Goal: Find specific page/section: Find specific page/section

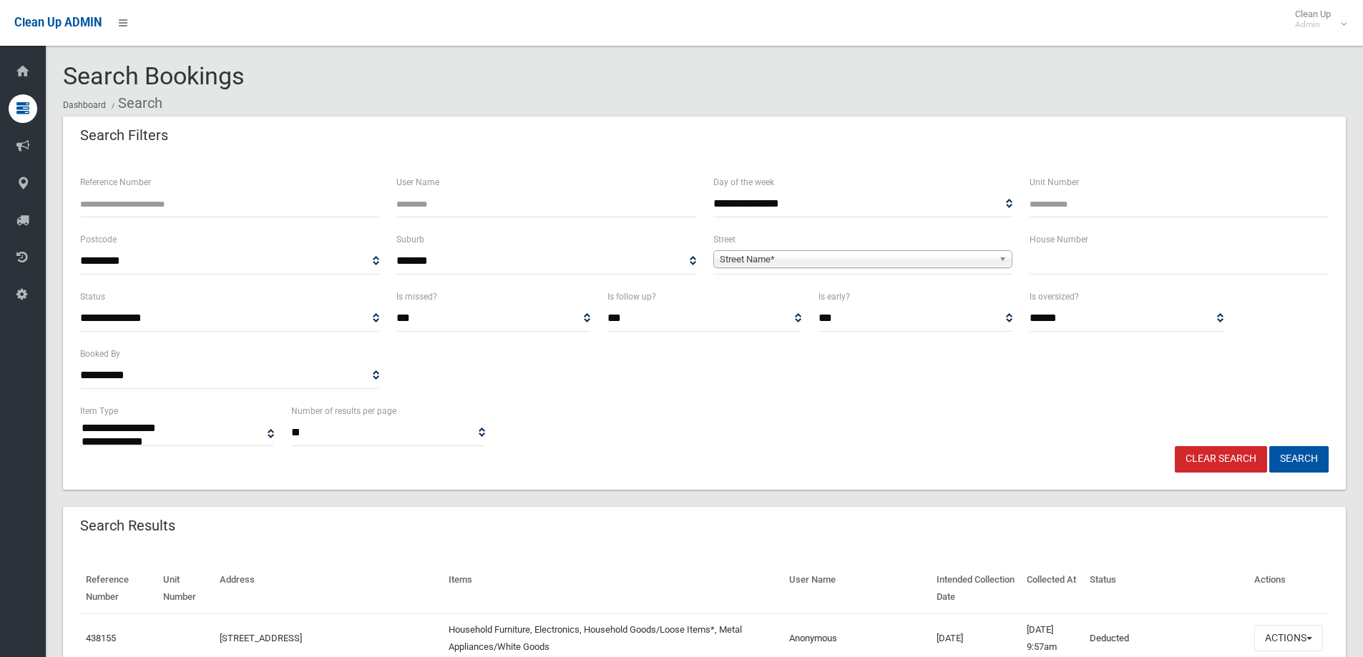
select select
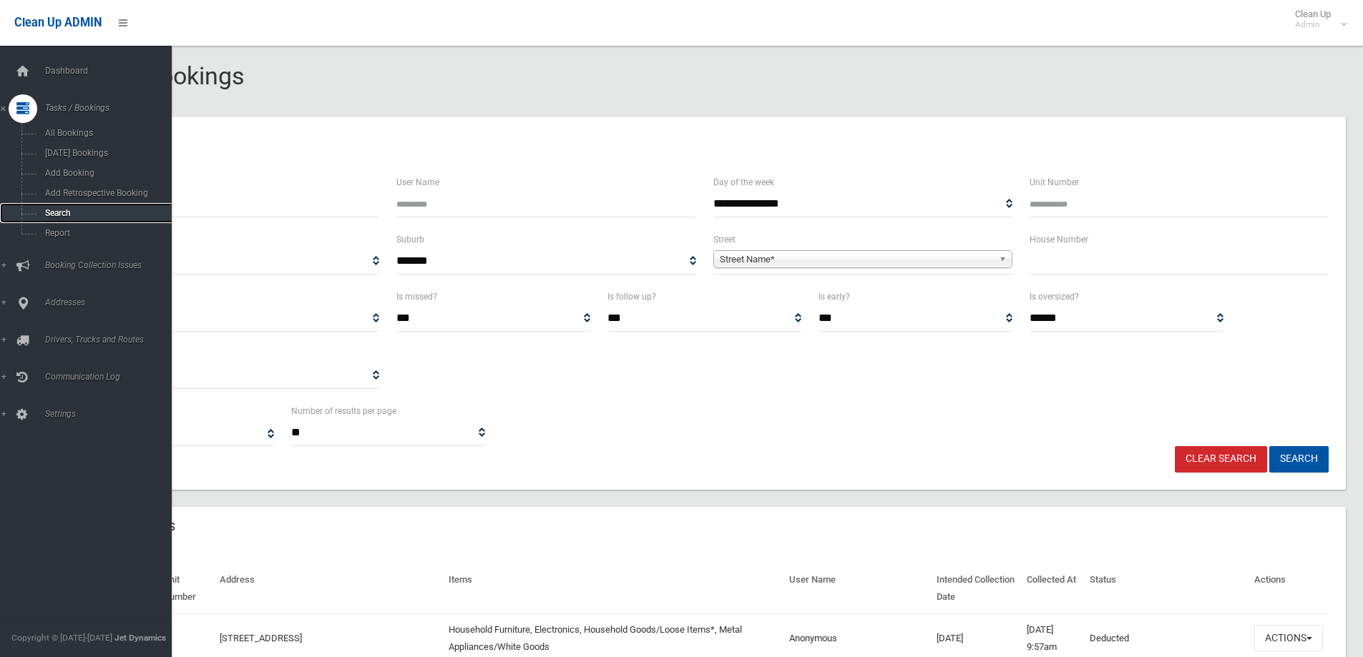
click at [77, 216] on span "Search" at bounding box center [105, 213] width 129 height 10
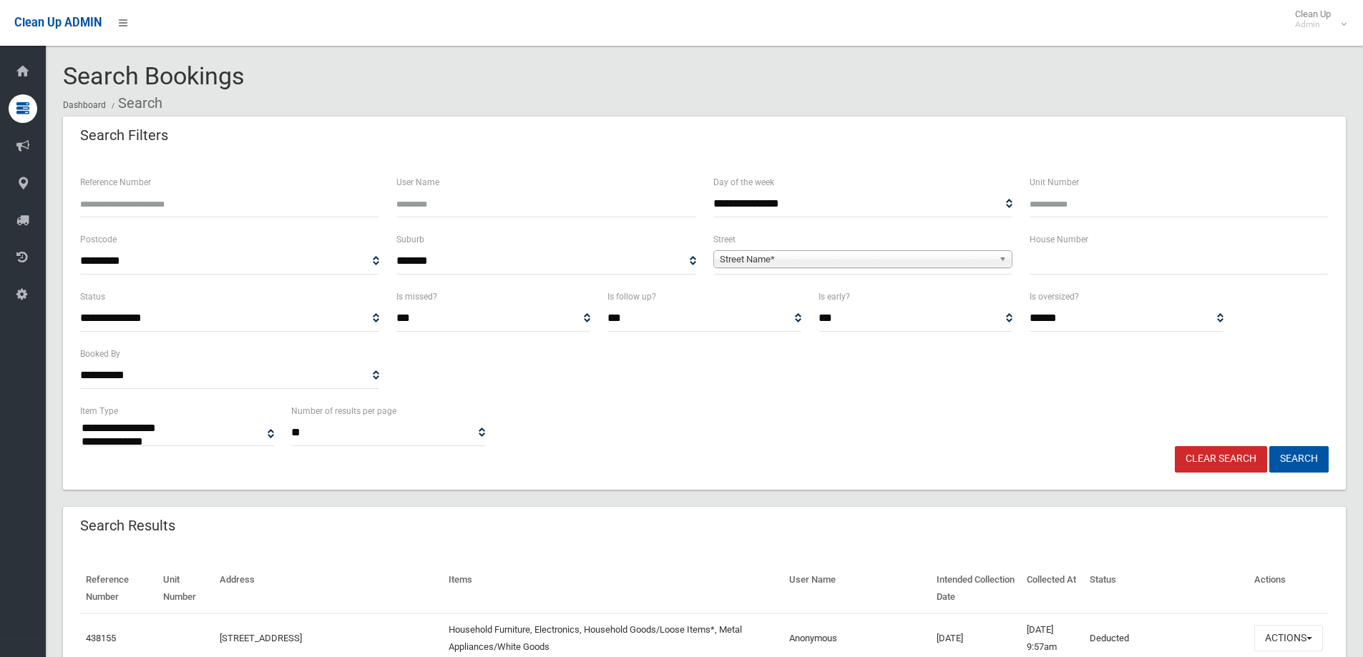
select select
click at [1053, 261] on input "text" at bounding box center [1178, 261] width 299 height 26
type input "**"
click at [903, 258] on span "Street Name*" at bounding box center [856, 259] width 273 height 17
type input "***"
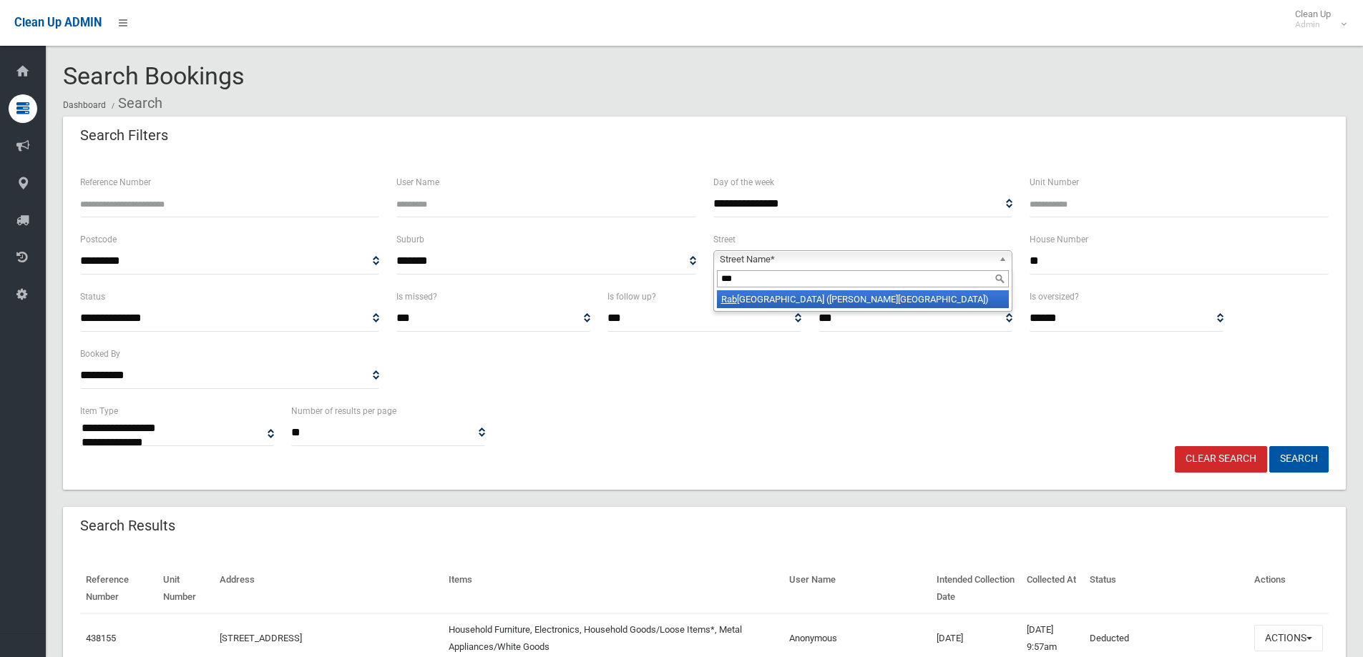
click at [885, 296] on li "Rab [GEOGRAPHIC_DATA] ([PERSON_NAME][GEOGRAPHIC_DATA])" at bounding box center [863, 299] width 292 height 18
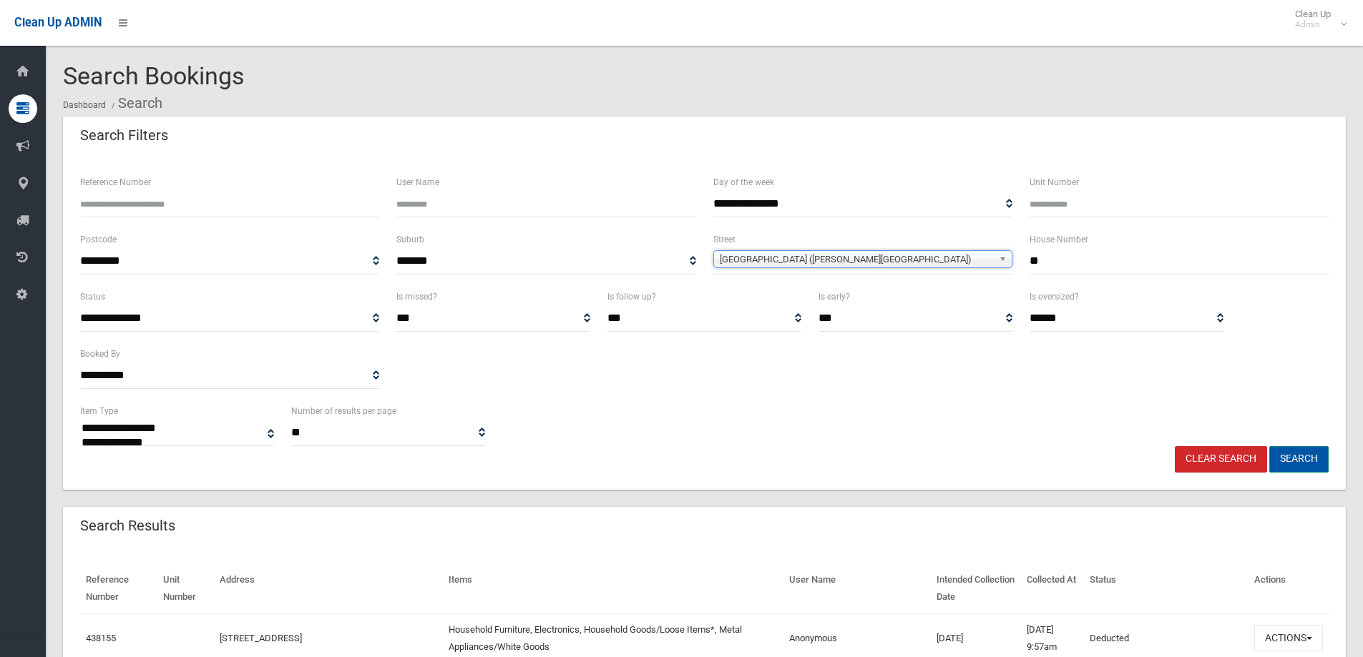
click at [1299, 456] on button "Search" at bounding box center [1298, 459] width 59 height 26
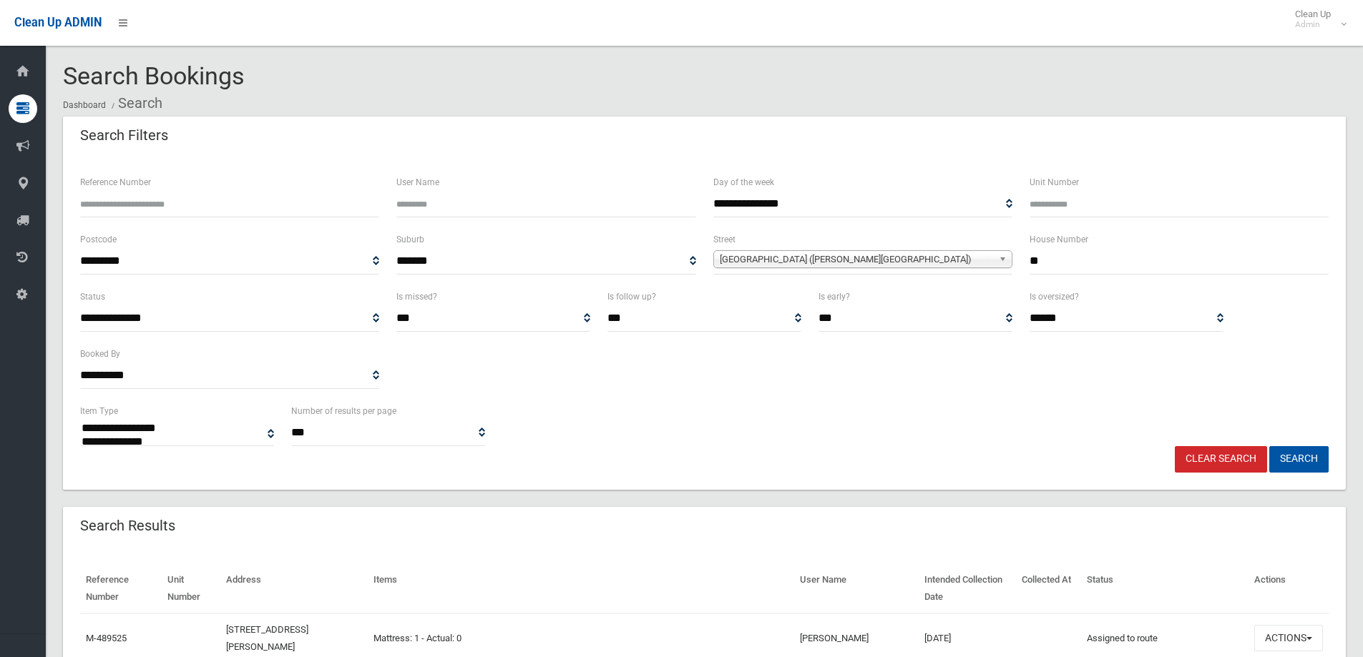
select select
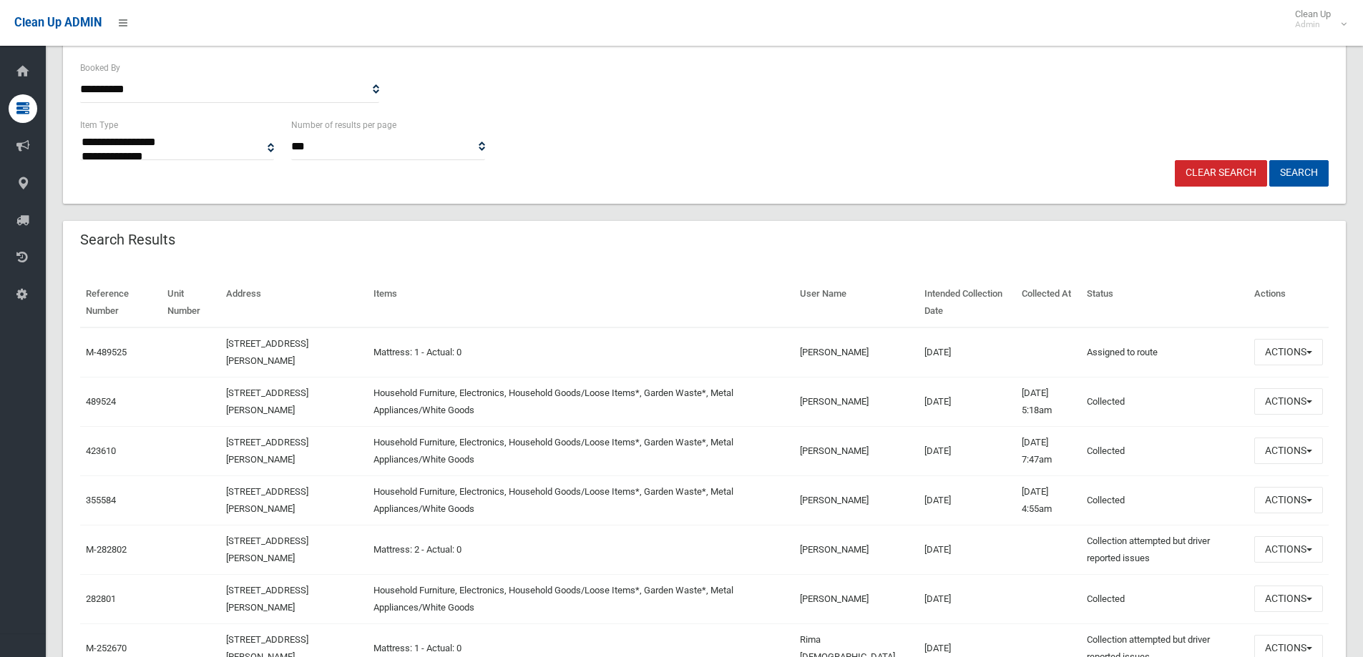
scroll to position [286, 0]
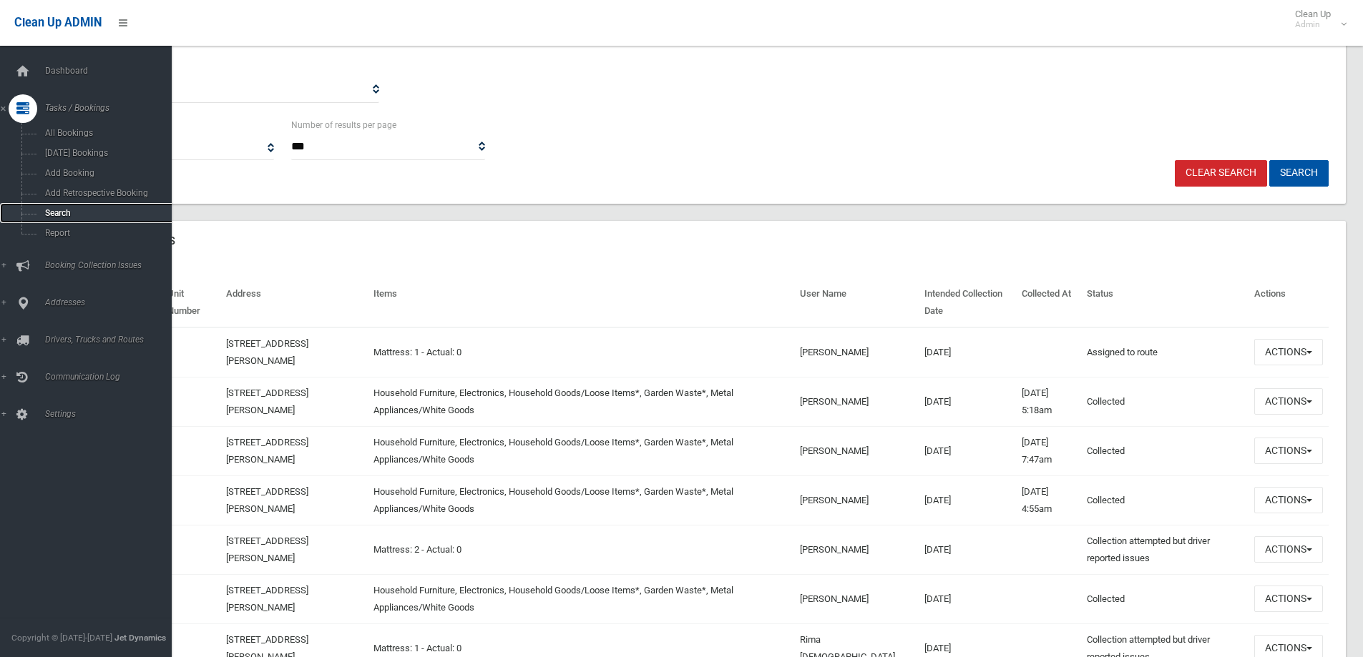
drag, startPoint x: 61, startPoint y: 215, endPoint x: 72, endPoint y: 208, distance: 12.5
click at [61, 215] on span "Search" at bounding box center [105, 213] width 129 height 10
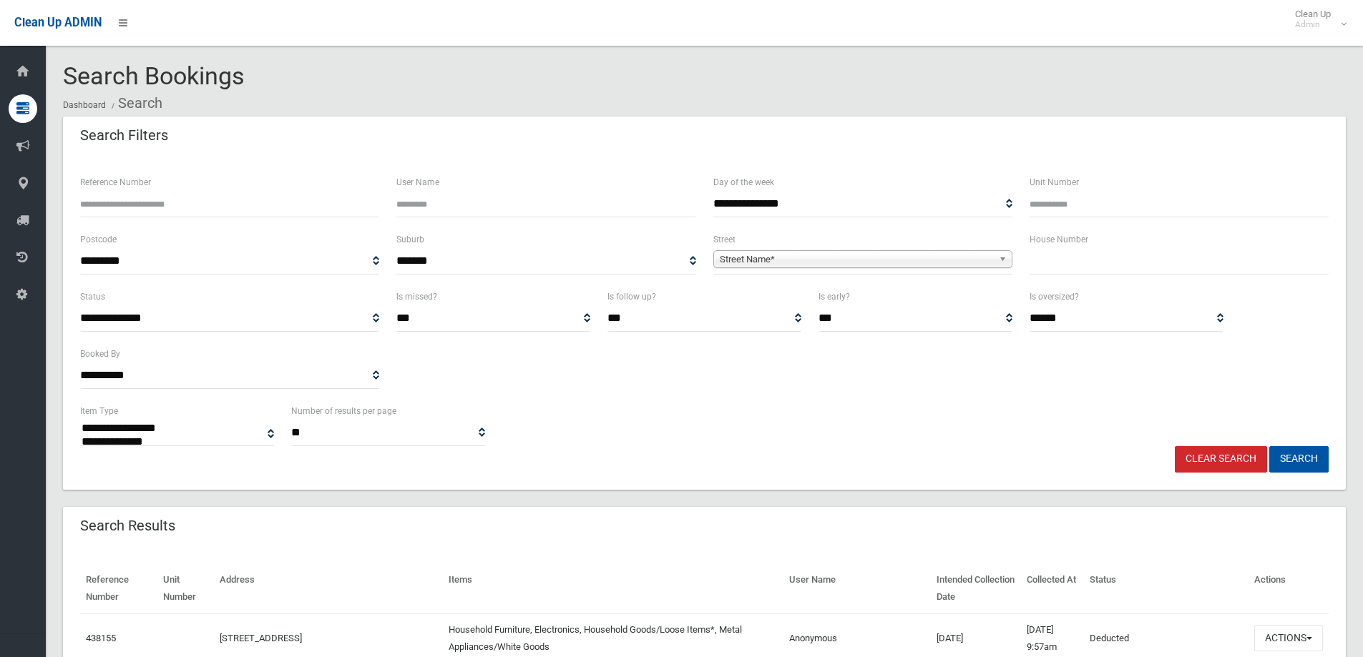
select select
